Goal: Information Seeking & Learning: Learn about a topic

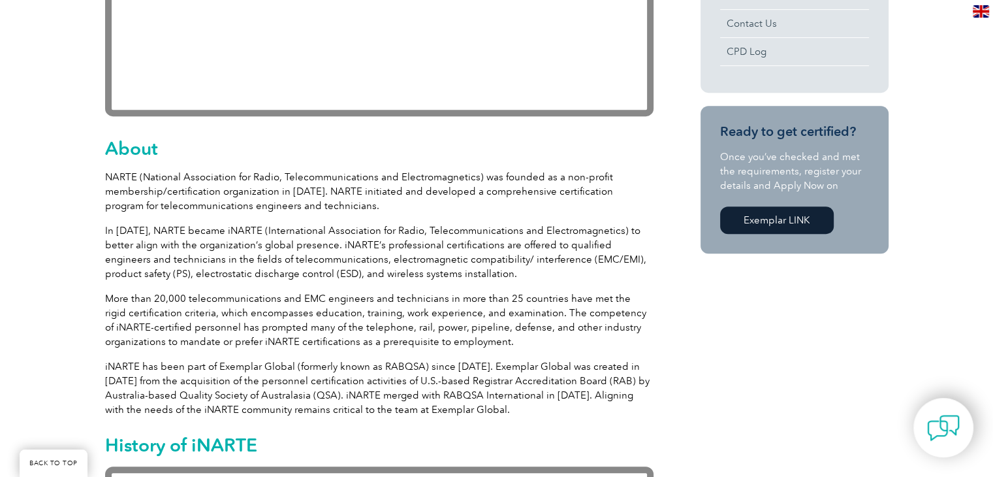
scroll to position [587, 0]
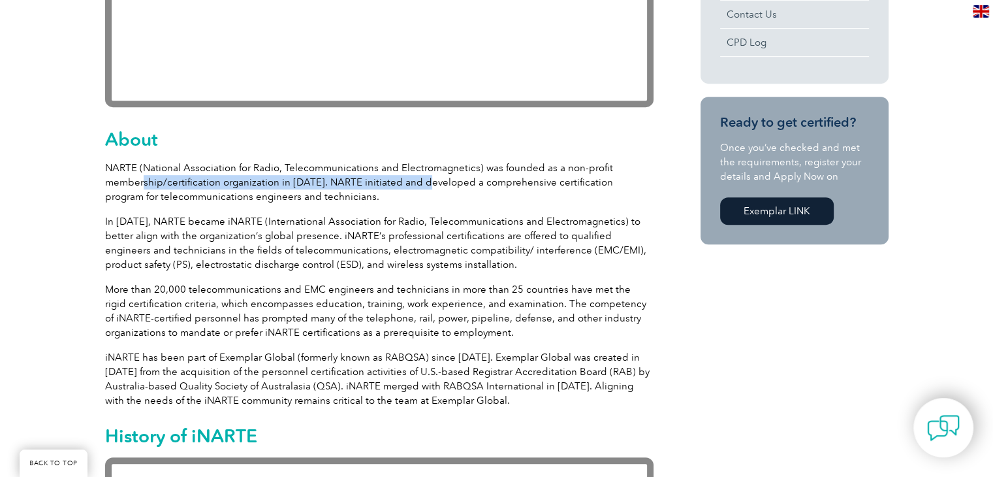
drag, startPoint x: 165, startPoint y: 181, endPoint x: 438, endPoint y: 174, distance: 273.0
click at [433, 176] on p "NARTE (National Association for Radio, Telecommunications and Electromagnetics)…" at bounding box center [379, 182] width 548 height 43
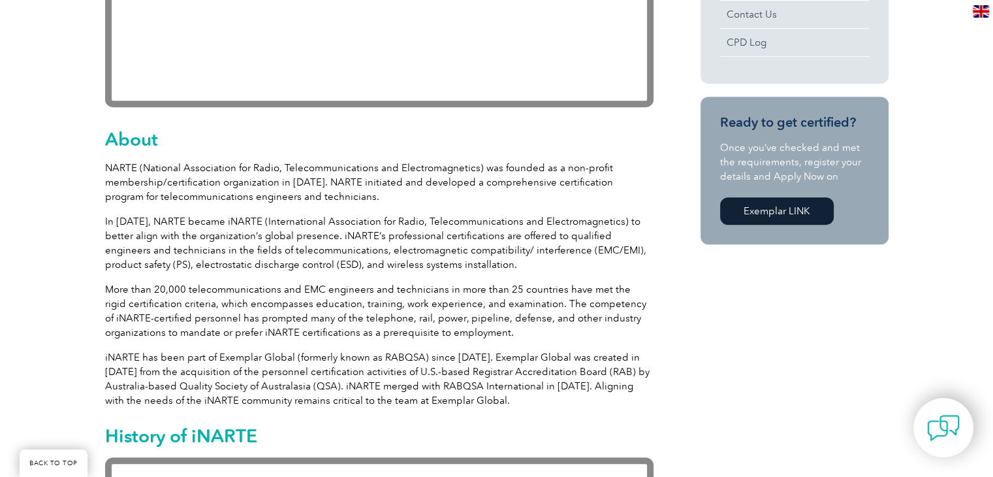
click at [171, 168] on p "NARTE (National Association for Radio, Telecommunications and Electromagnetics)…" at bounding box center [379, 182] width 548 height 43
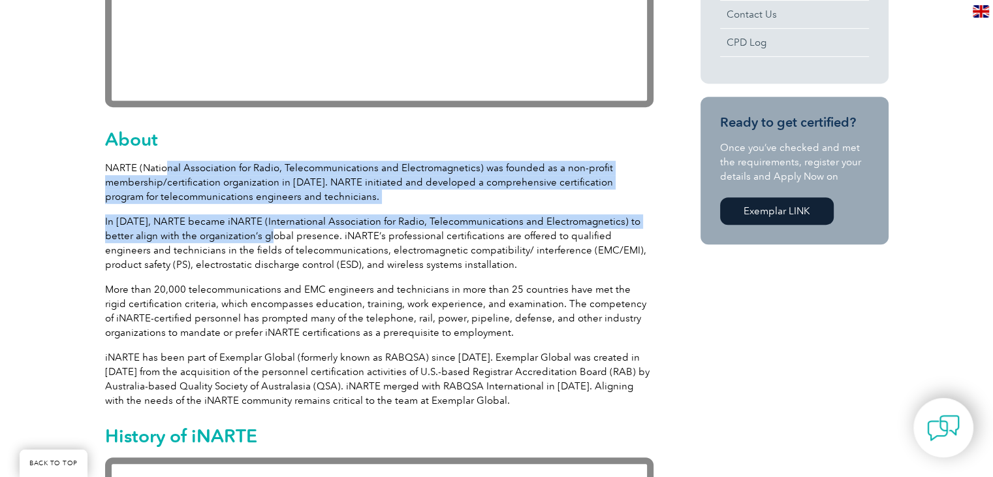
drag, startPoint x: 164, startPoint y: 166, endPoint x: 235, endPoint y: 234, distance: 98.3
click at [172, 241] on p "In 2007, NARTE became iNARTE (International Association for Radio, Telecommunic…" at bounding box center [379, 242] width 548 height 57
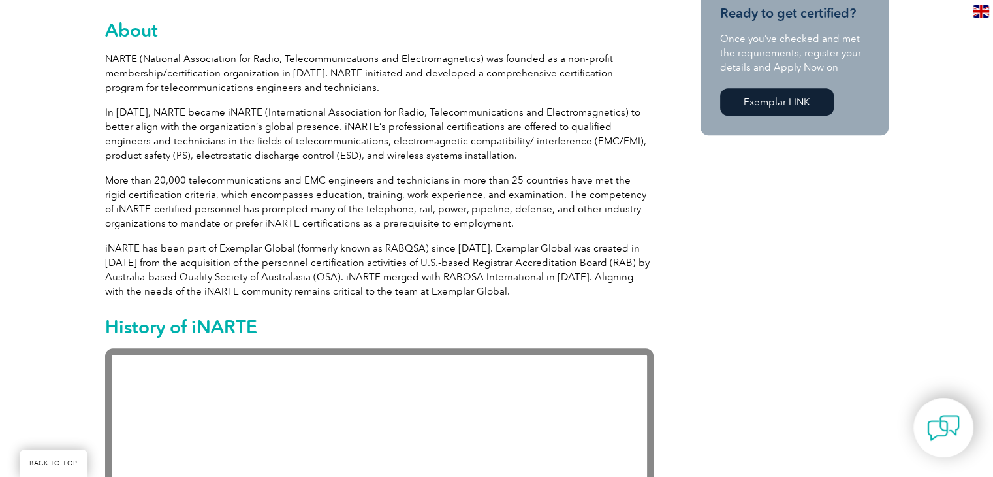
scroll to position [718, 0]
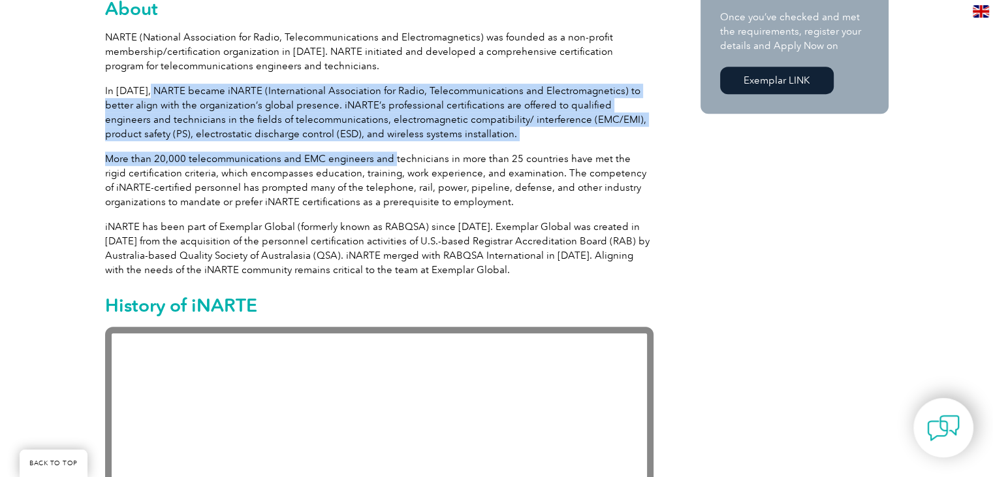
drag, startPoint x: 163, startPoint y: 88, endPoint x: 388, endPoint y: 154, distance: 234.7
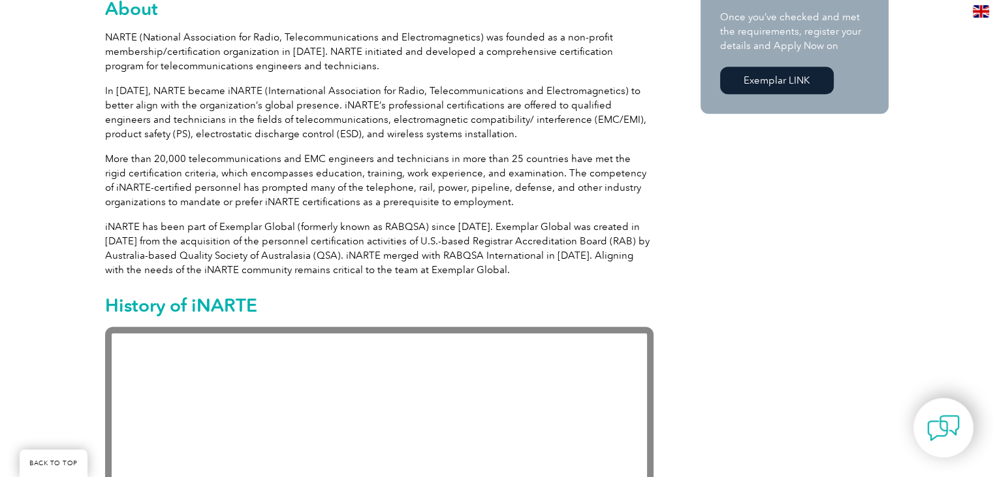
click at [305, 173] on p "More than 20,000 telecommunications and EMC engineers and technicians in more t…" at bounding box center [379, 179] width 548 height 57
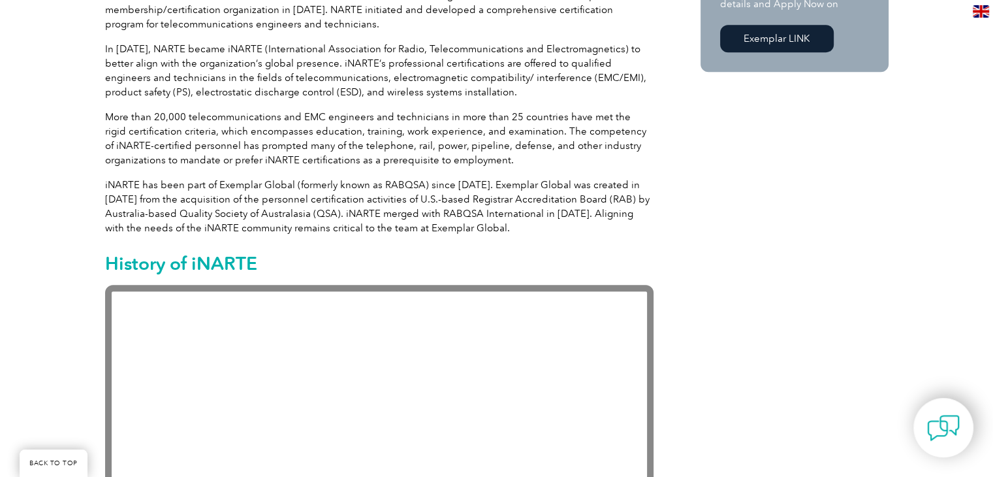
scroll to position [783, 0]
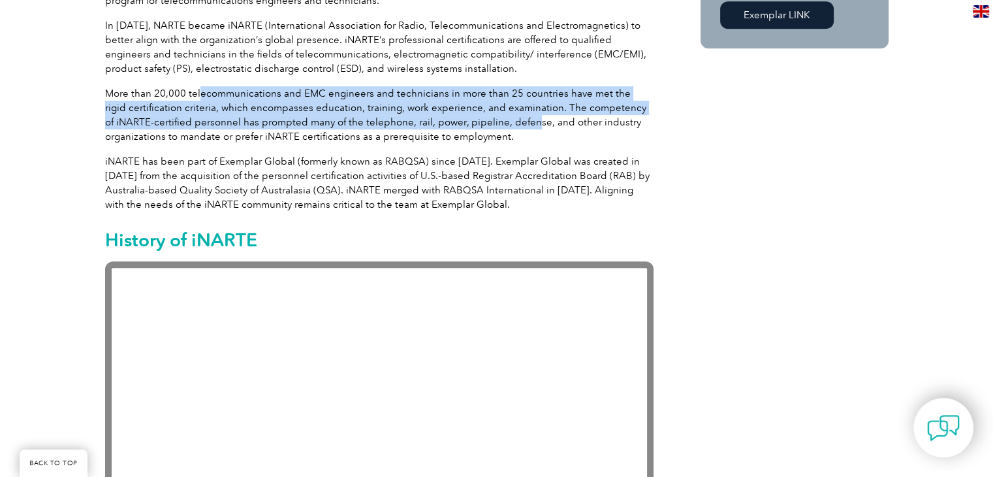
drag, startPoint x: 200, startPoint y: 87, endPoint x: 511, endPoint y: 129, distance: 314.3
click at [516, 129] on p "More than 20,000 telecommunications and EMC engineers and technicians in more t…" at bounding box center [379, 114] width 548 height 57
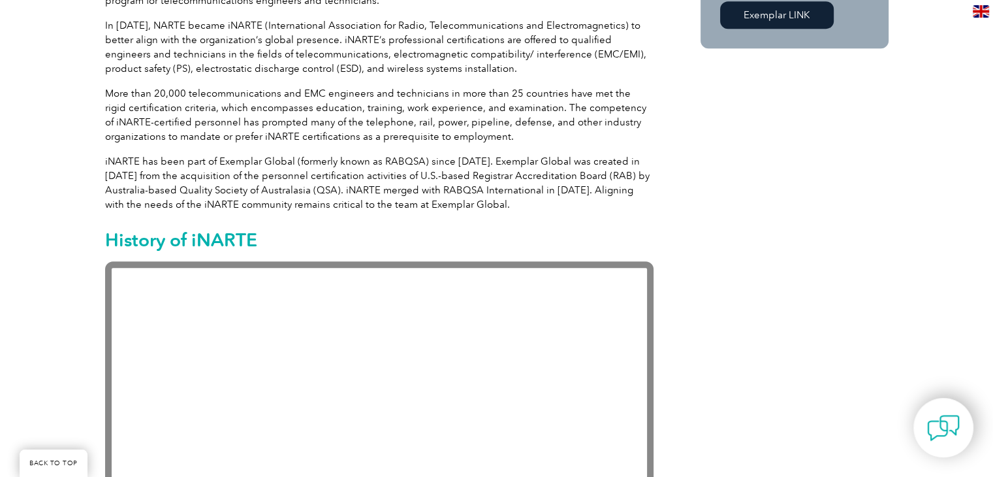
click at [279, 158] on p "iNARTE has been part of Exemplar Global (formerly known as RABQSA) since 2012. …" at bounding box center [379, 182] width 548 height 57
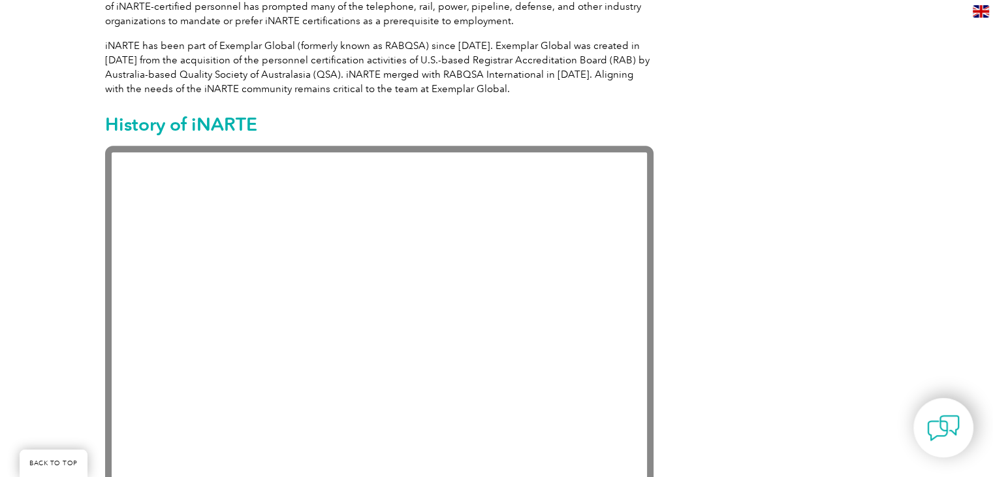
scroll to position [914, 0]
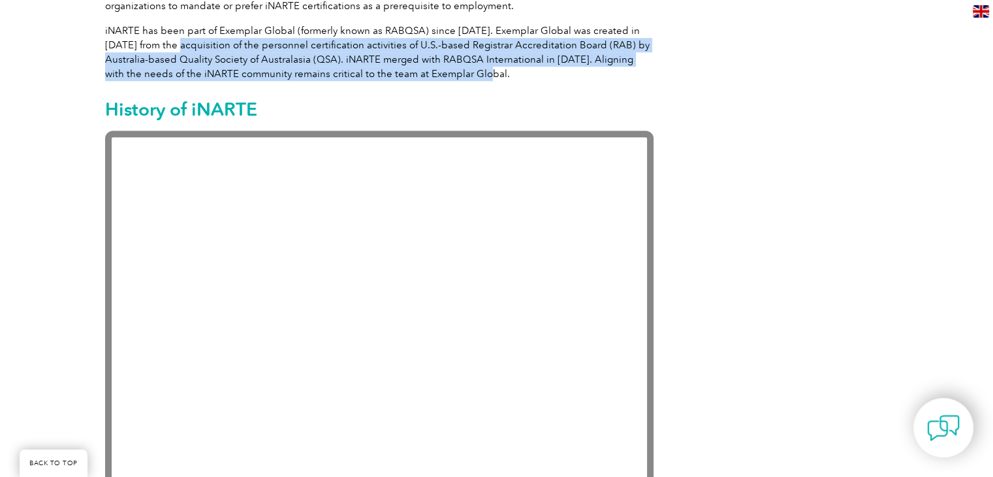
drag, startPoint x: 191, startPoint y: 33, endPoint x: 454, endPoint y: 70, distance: 265.7
click at [454, 70] on p "iNARTE has been part of Exemplar Global (formerly known as RABQSA) since 2012. …" at bounding box center [379, 51] width 548 height 57
click at [329, 70] on p "iNARTE has been part of Exemplar Global (formerly known as RABQSA) since 2012. …" at bounding box center [379, 51] width 548 height 57
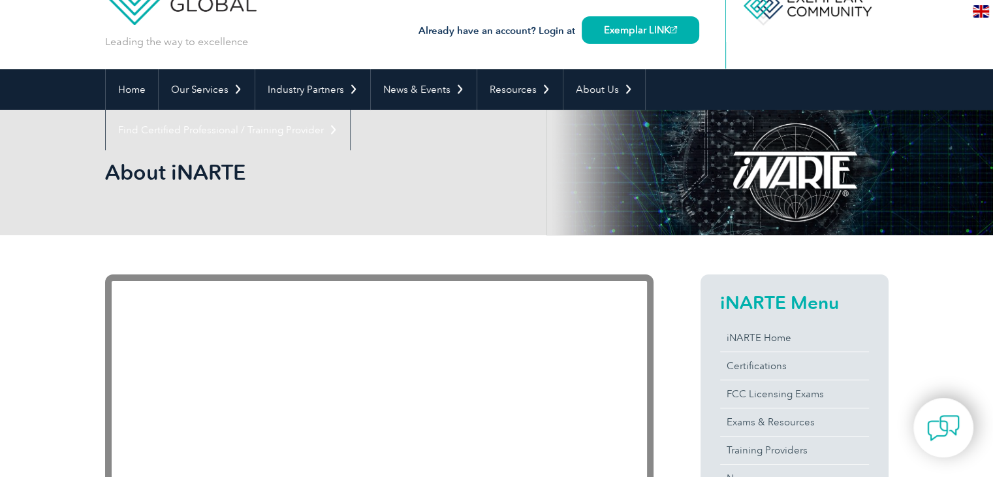
scroll to position [0, 0]
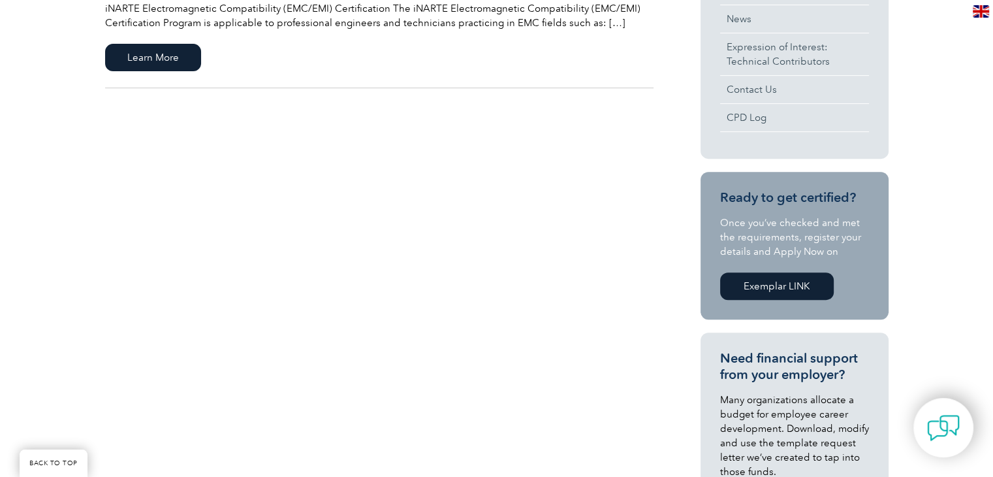
scroll to position [522, 0]
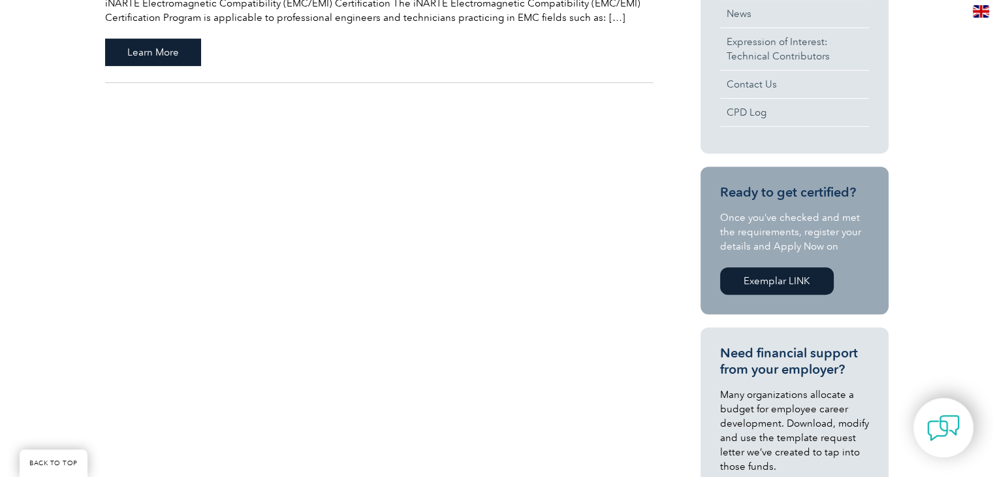
click at [157, 52] on span "Learn More" at bounding box center [153, 52] width 96 height 27
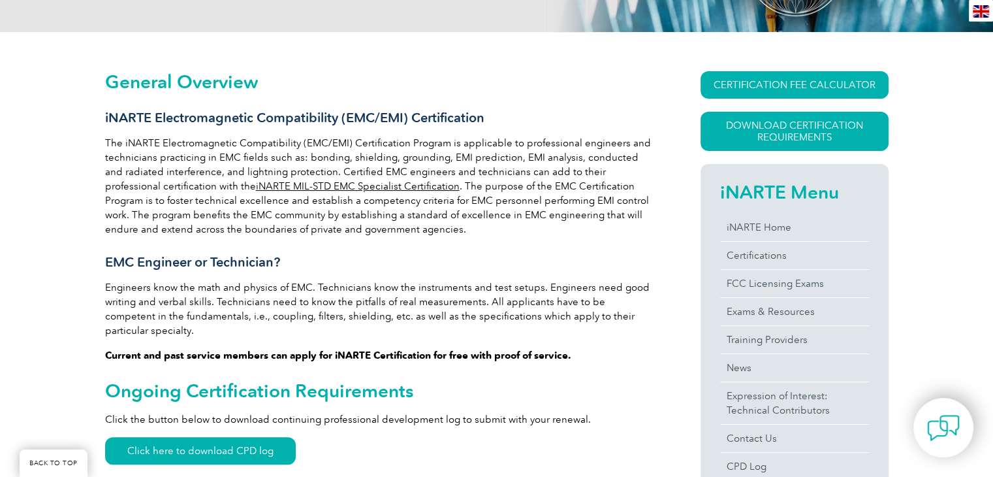
scroll to position [326, 0]
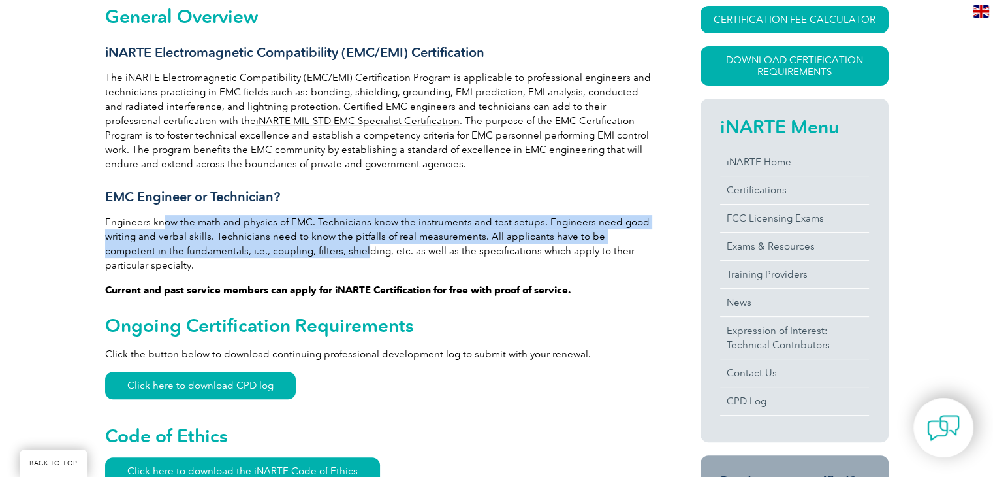
drag, startPoint x: 164, startPoint y: 223, endPoint x: 319, endPoint y: 244, distance: 155.6
click at [305, 244] on p "Engineers know the math and physics of EMC. Technicians know the instruments an…" at bounding box center [379, 243] width 548 height 57
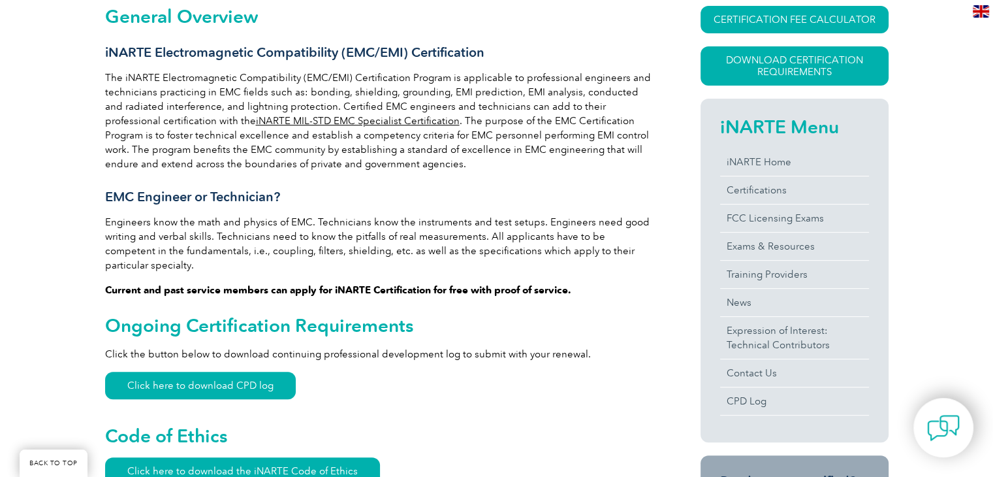
click at [360, 243] on p "Engineers know the math and physics of EMC. Technicians know the instruments an…" at bounding box center [379, 243] width 548 height 57
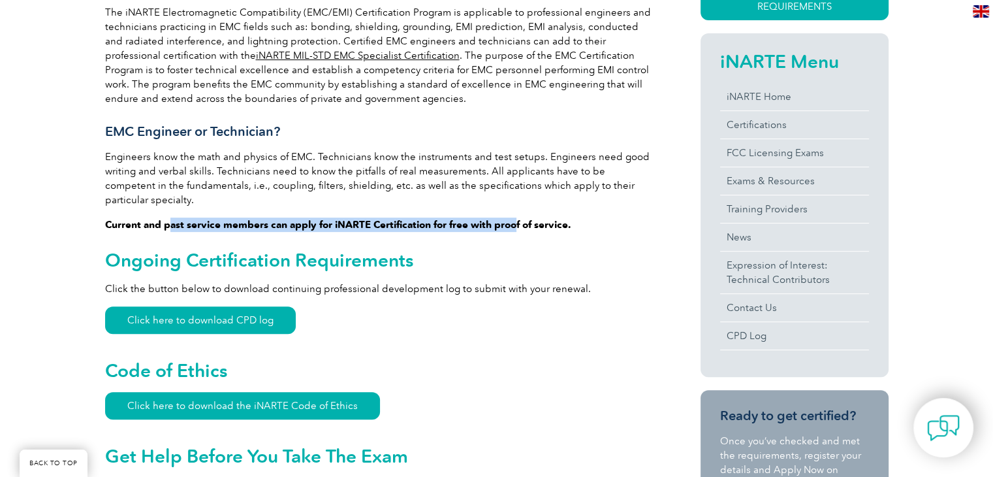
drag, startPoint x: 171, startPoint y: 209, endPoint x: 518, endPoint y: 200, distance: 346.7
click at [404, 219] on strong "Current and past service members can apply for iNARTE Certification for free wi…" at bounding box center [338, 225] width 466 height 12
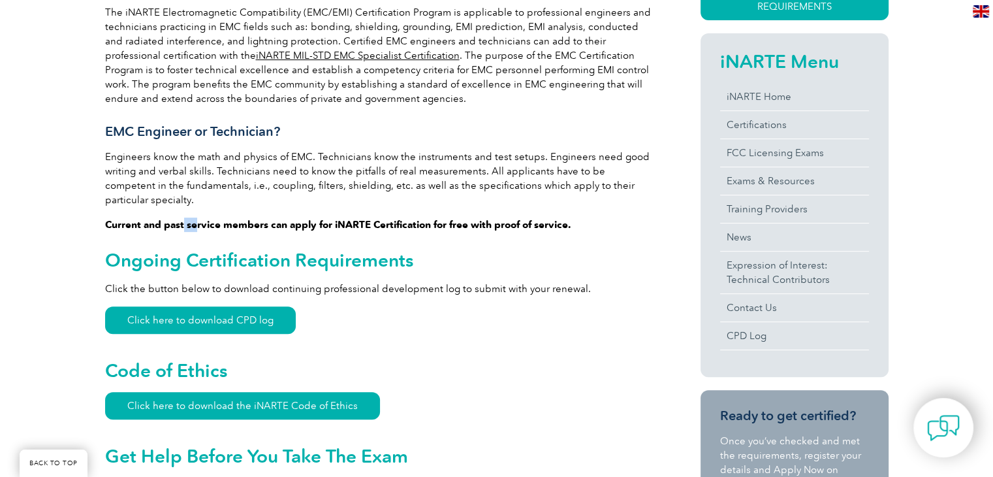
drag, startPoint x: 184, startPoint y: 207, endPoint x: 198, endPoint y: 207, distance: 14.4
click at [198, 219] on strong "Current and past service members can apply for iNARTE Certification for free wi…" at bounding box center [338, 225] width 466 height 12
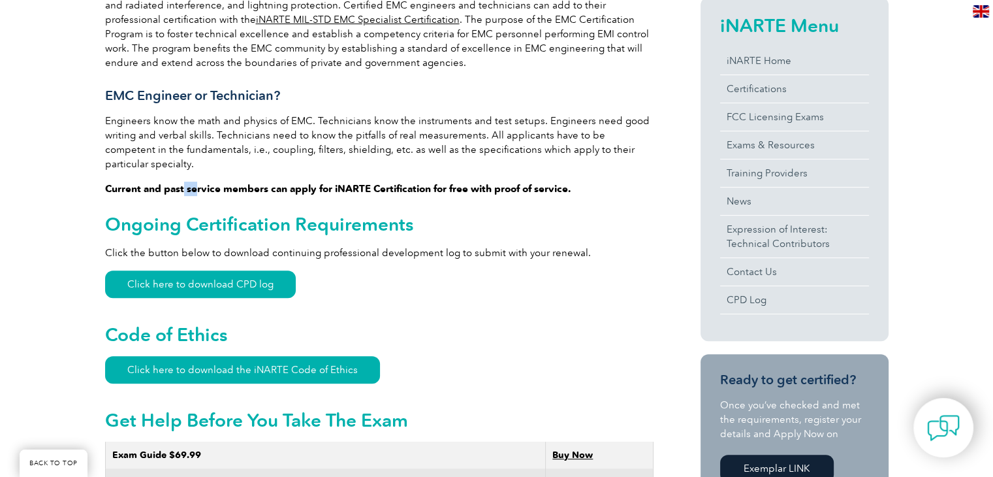
scroll to position [522, 0]
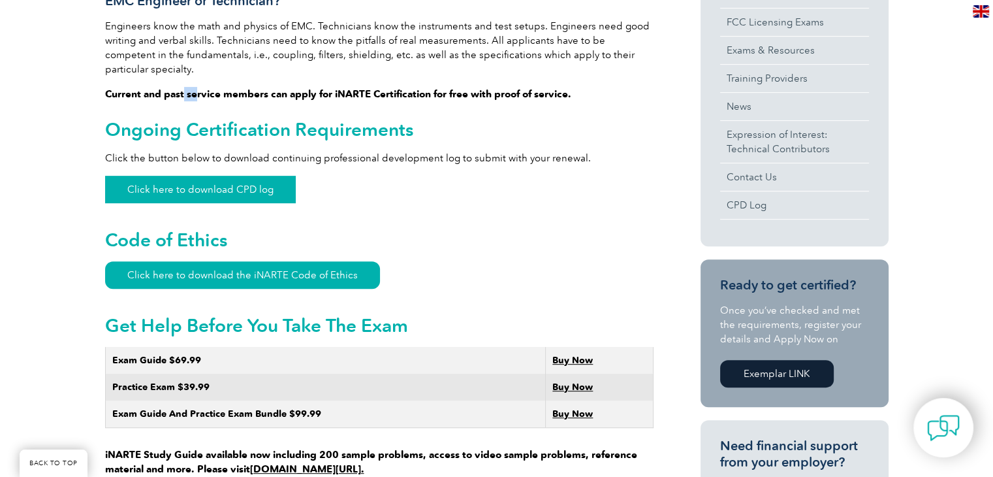
click at [251, 181] on link "Click here to download CPD log" at bounding box center [200, 189] width 191 height 27
